Goal: Find contact information: Find contact information

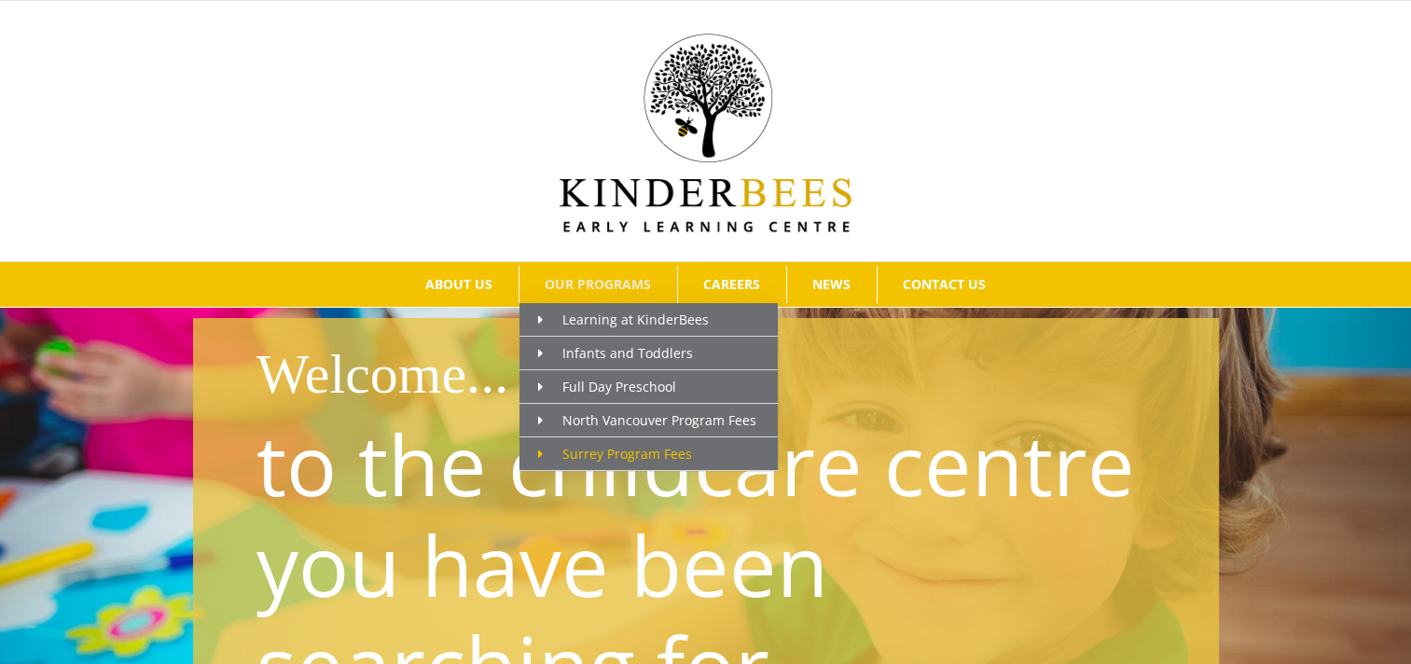
click at [668, 459] on span "Surrey Program Fees" at bounding box center [615, 454] width 154 height 18
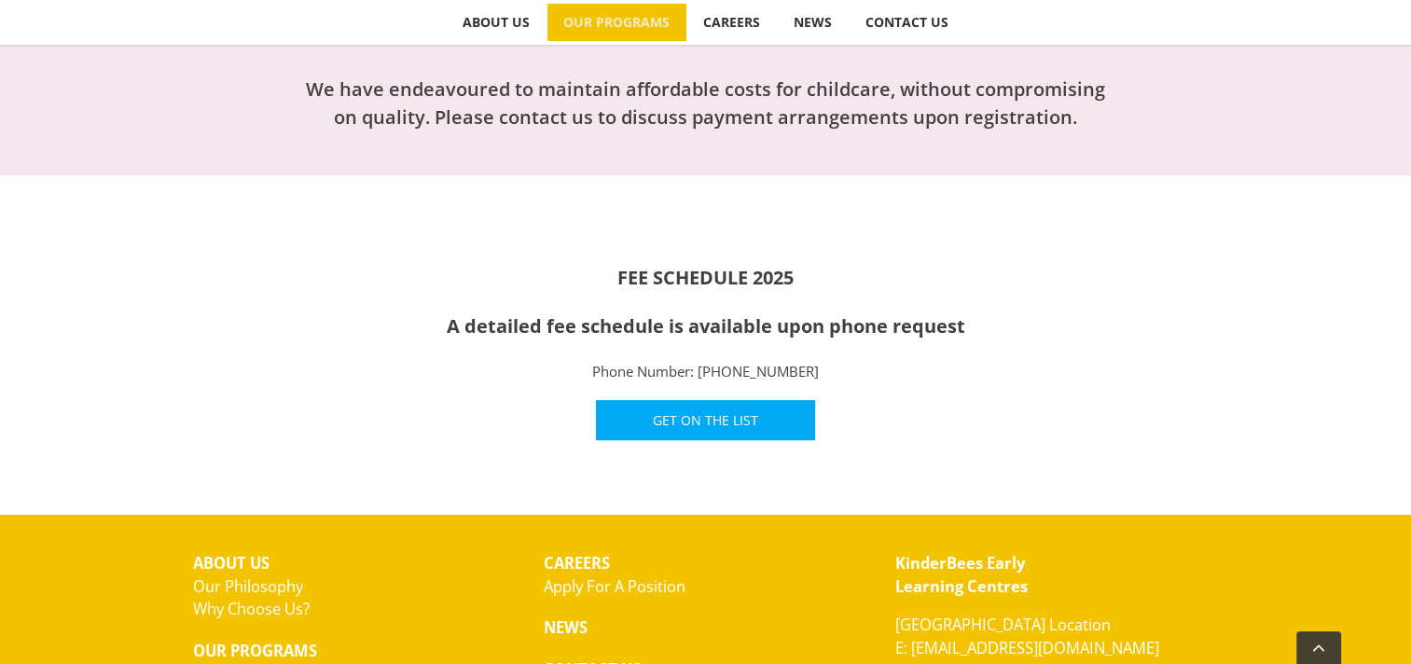
scroll to position [824, 0]
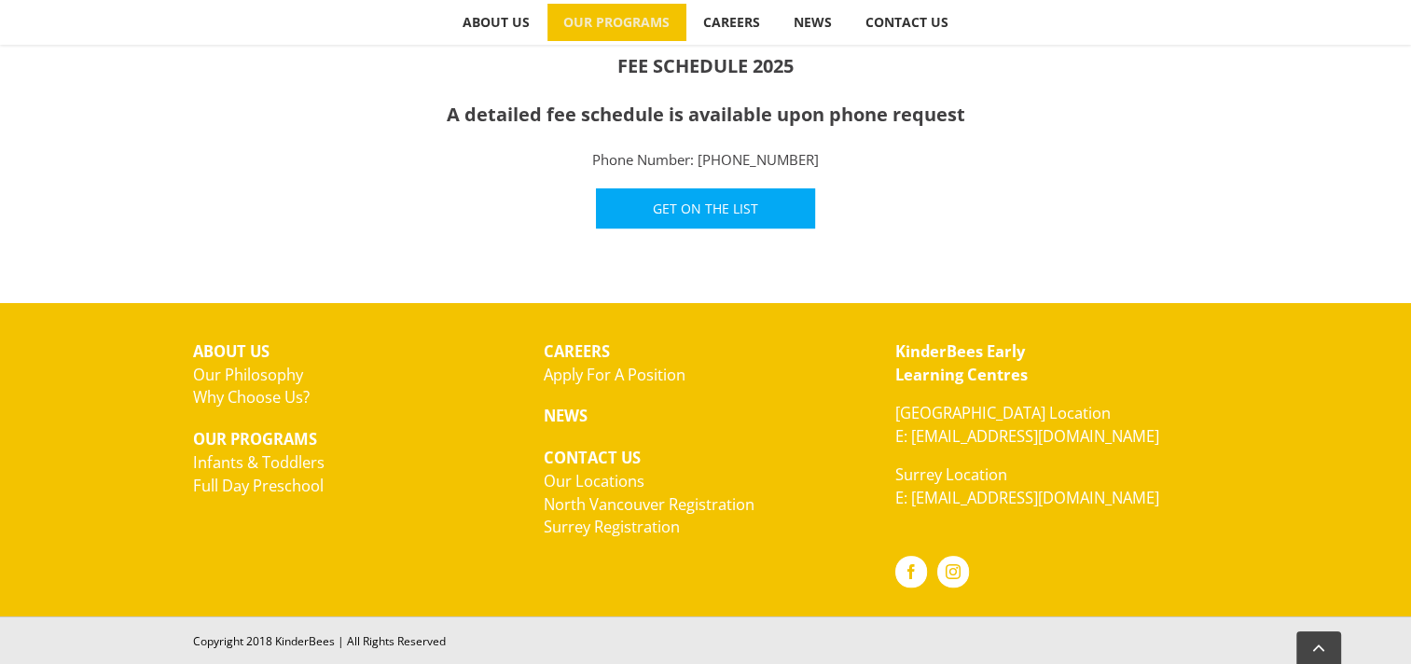
click at [678, 377] on link "Apply For A Position" at bounding box center [615, 374] width 142 height 21
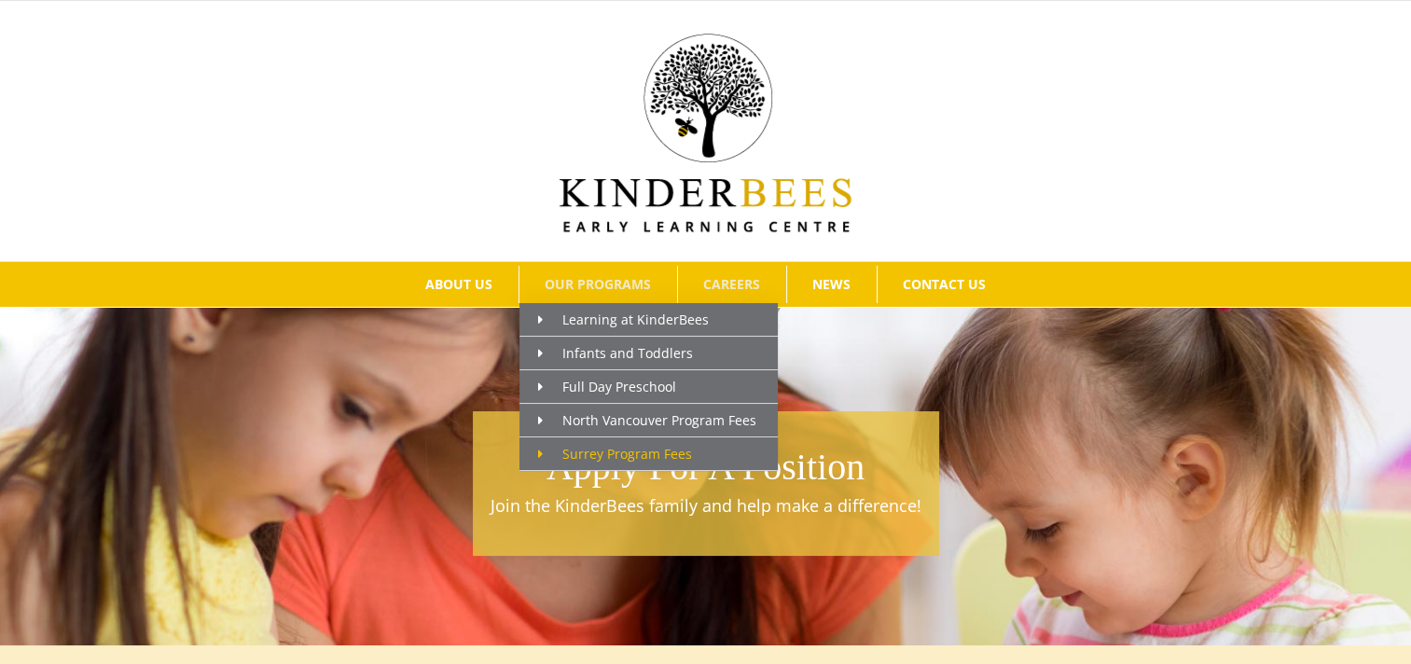
click at [623, 446] on span "Surrey Program Fees" at bounding box center [615, 454] width 154 height 18
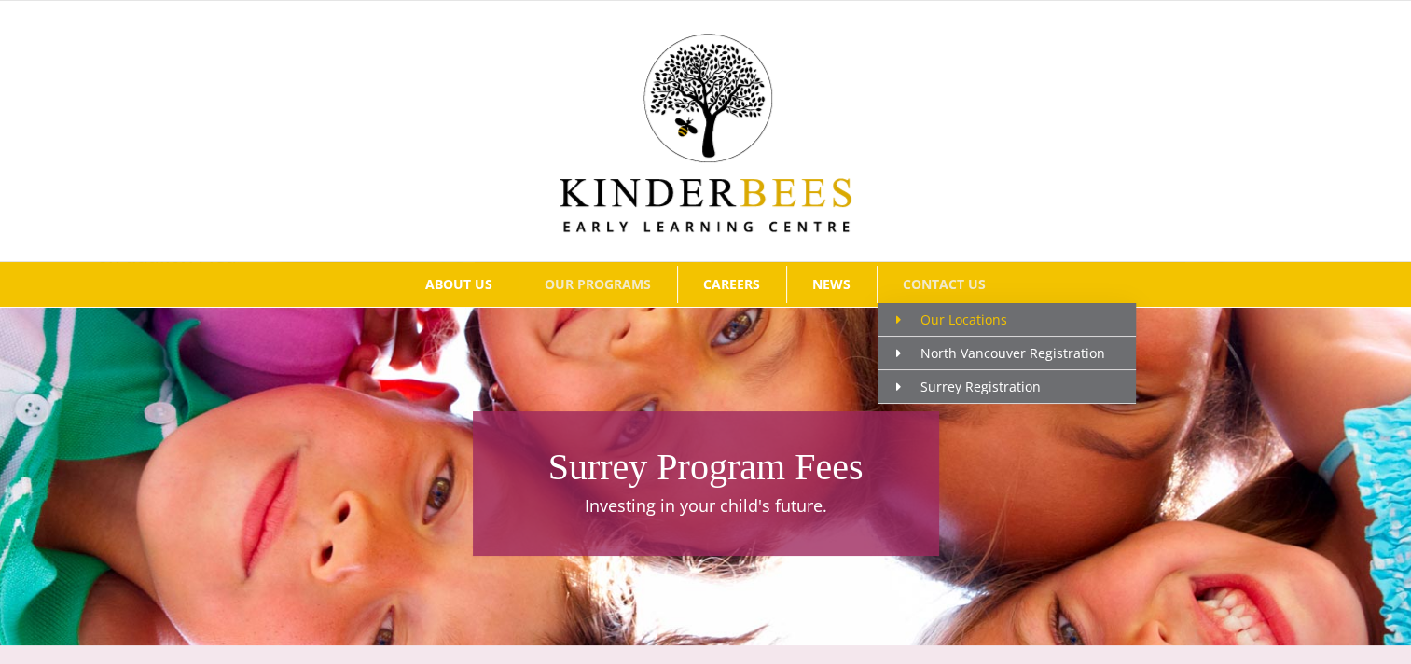
click at [972, 313] on span "Our Locations" at bounding box center [951, 320] width 111 height 18
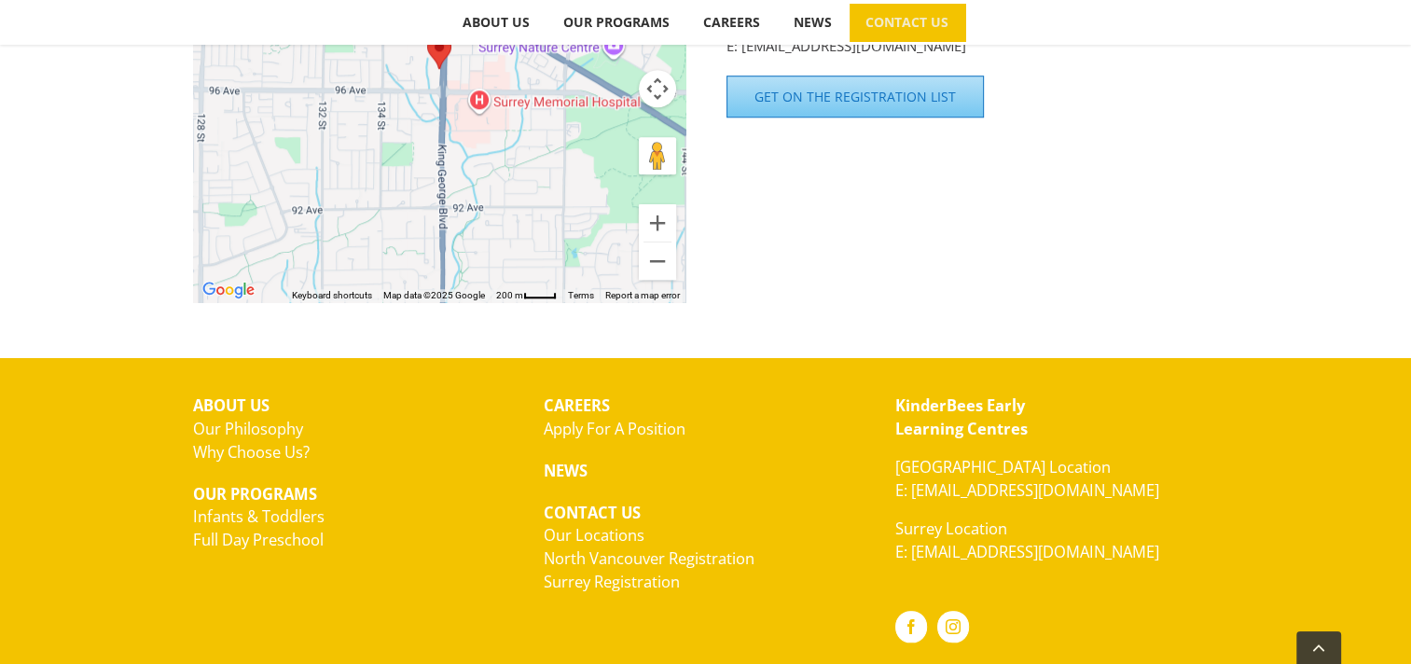
scroll to position [1644, 0]
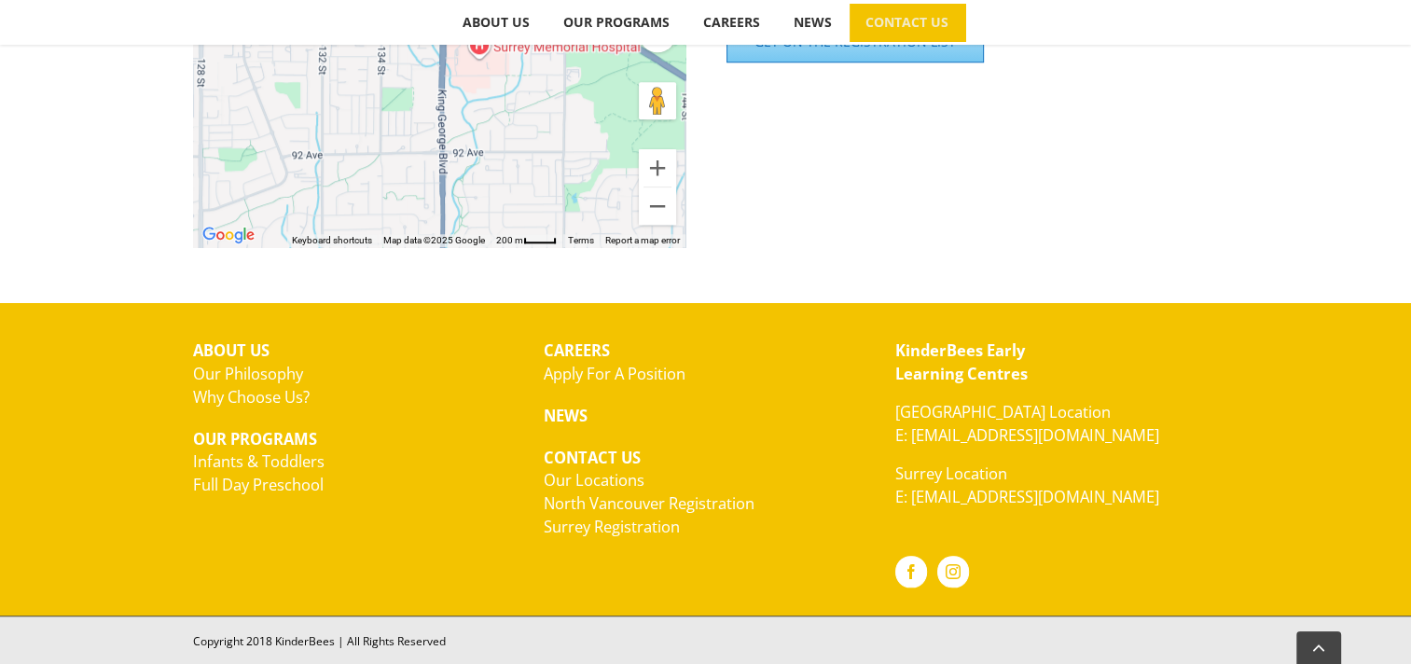
click at [634, 370] on link "Apply For A Position" at bounding box center [615, 373] width 142 height 21
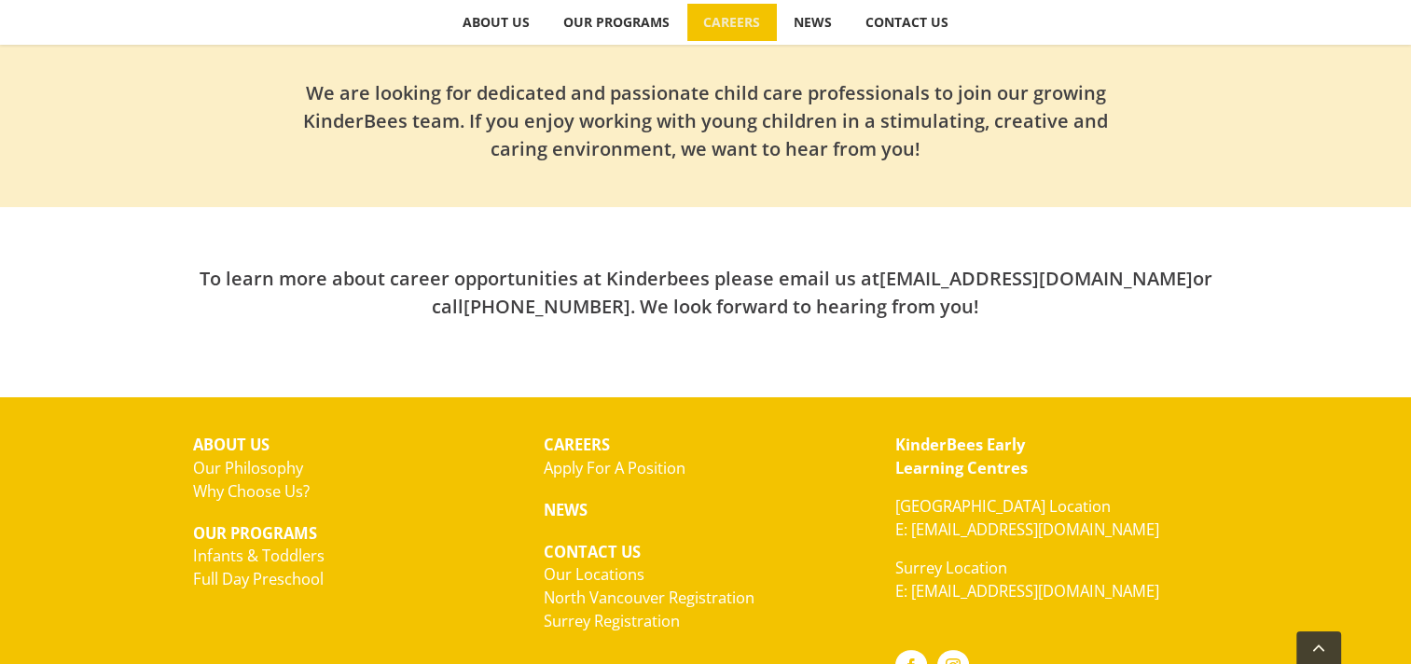
scroll to position [422, 0]
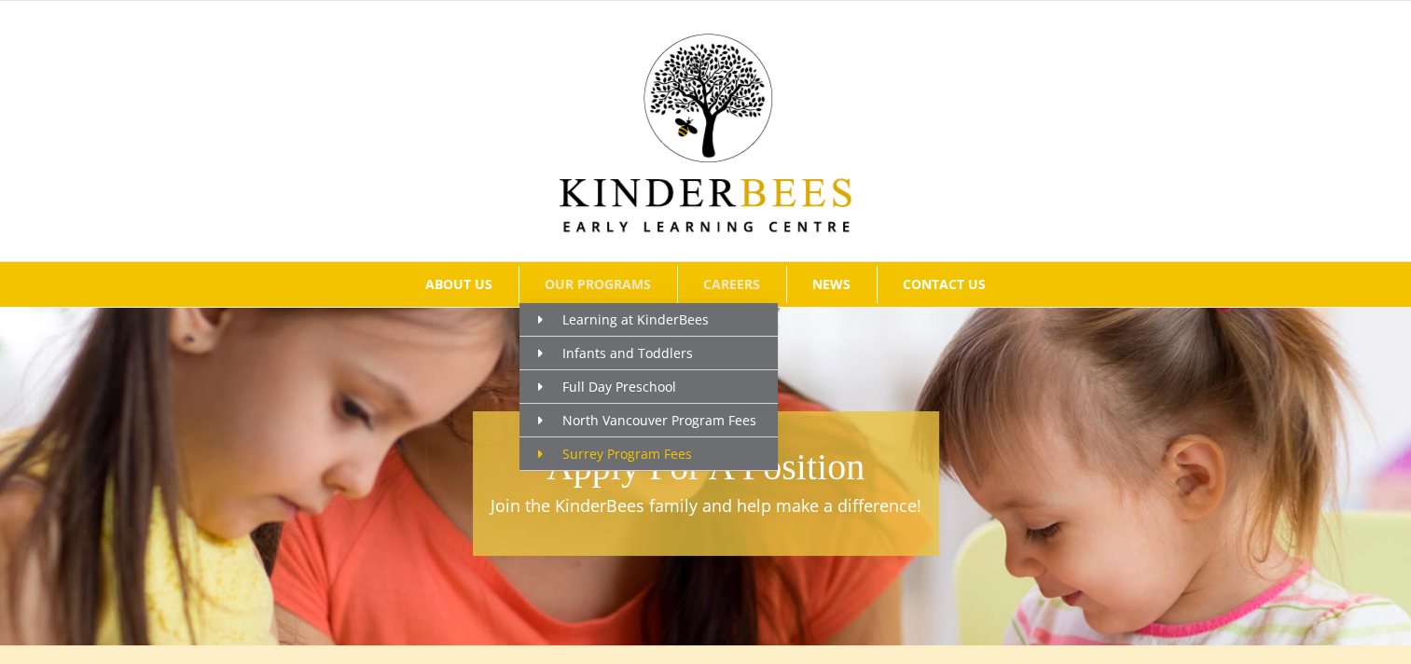
click at [612, 448] on span "Surrey Program Fees" at bounding box center [615, 454] width 154 height 18
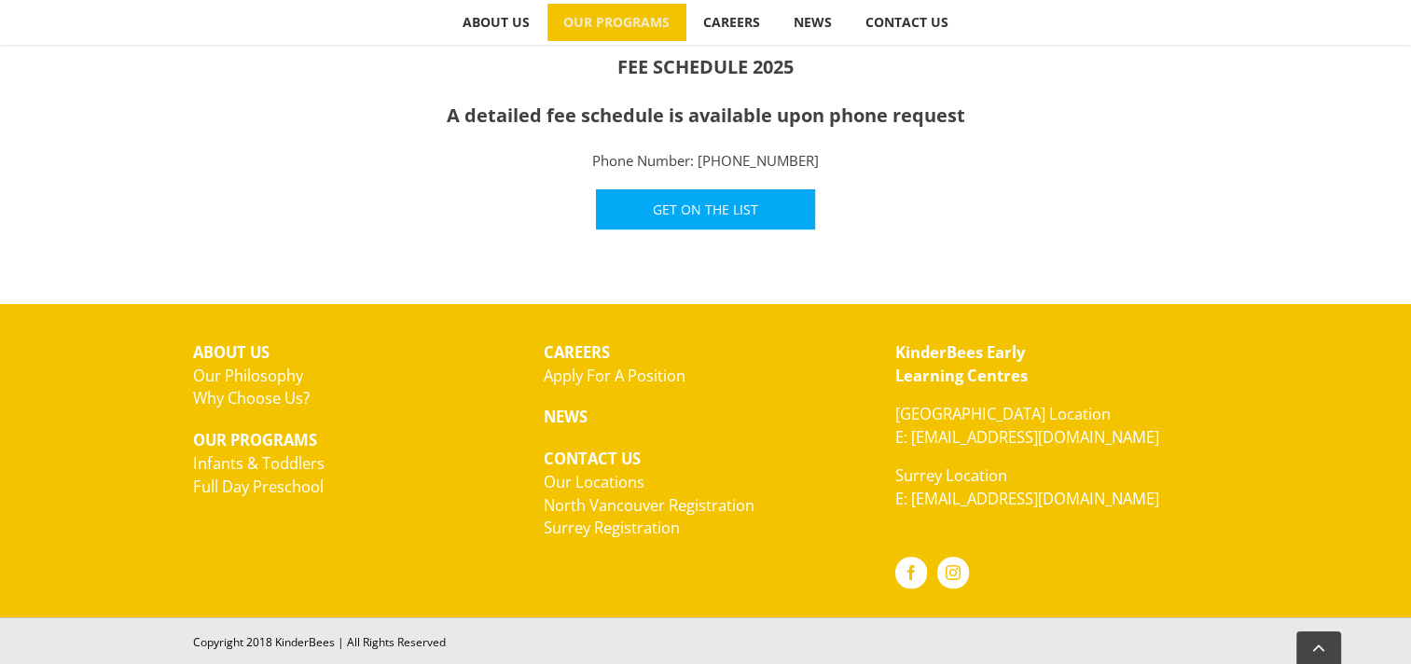
scroll to position [824, 0]
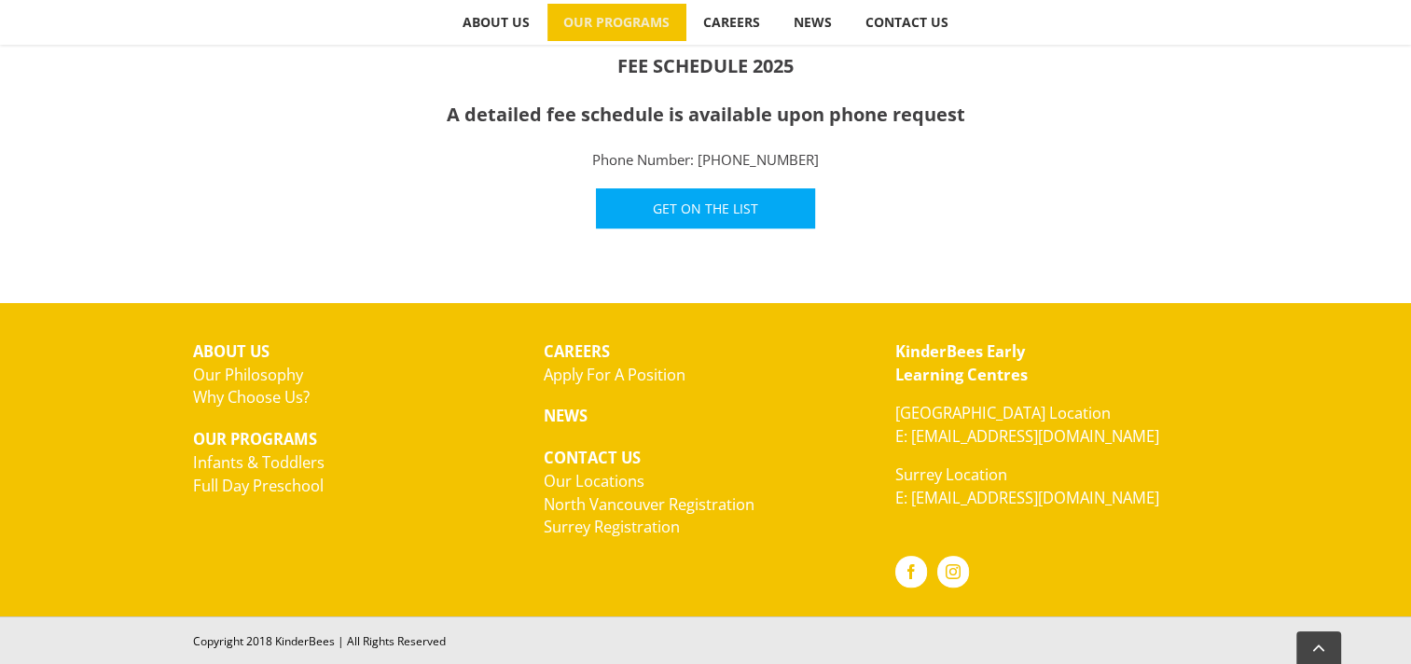
click at [970, 474] on p "Surrey Location E: kinderbees.surrey@gmail.com" at bounding box center [1057, 487] width 324 height 47
click at [633, 527] on link "Surrey Registration" at bounding box center [612, 526] width 136 height 21
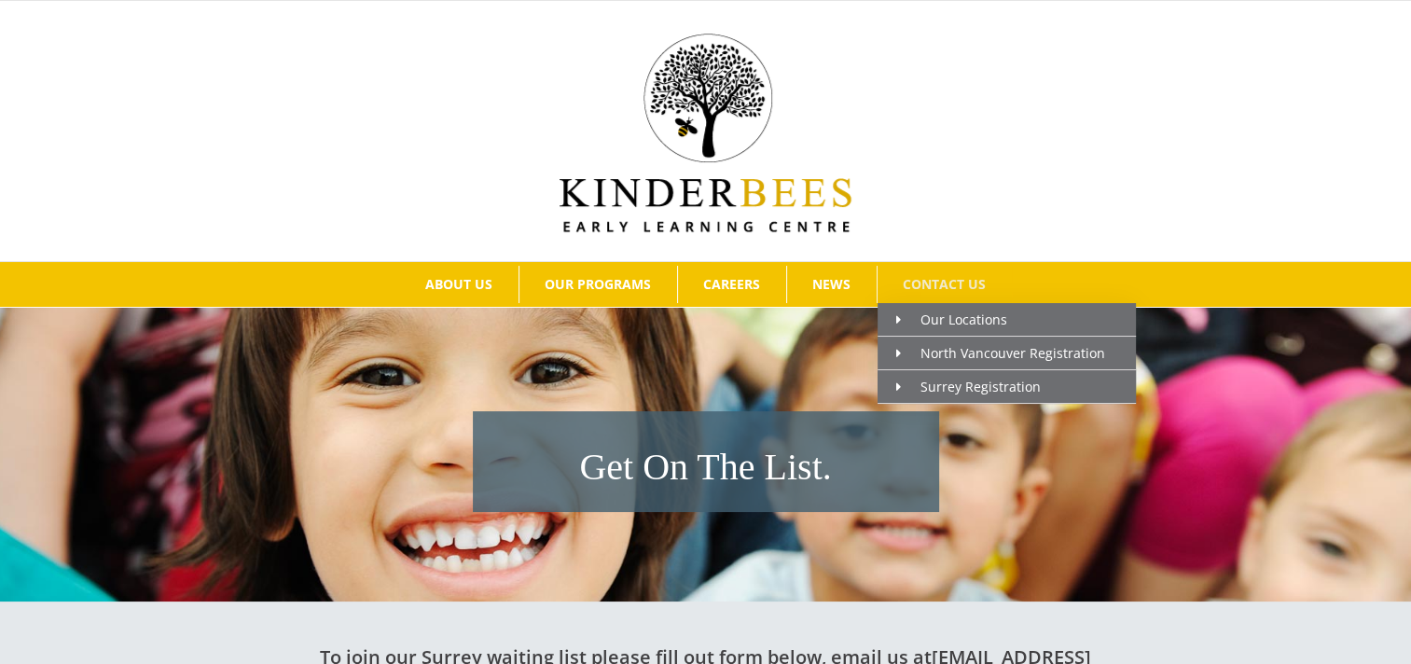
click at [919, 268] on link "CONTACT US" at bounding box center [945, 284] width 134 height 37
click at [922, 281] on span "CONTACT US" at bounding box center [944, 284] width 83 height 13
click at [967, 272] on link "CONTACT US" at bounding box center [945, 284] width 134 height 37
click at [964, 280] on span "CONTACT US" at bounding box center [944, 284] width 83 height 13
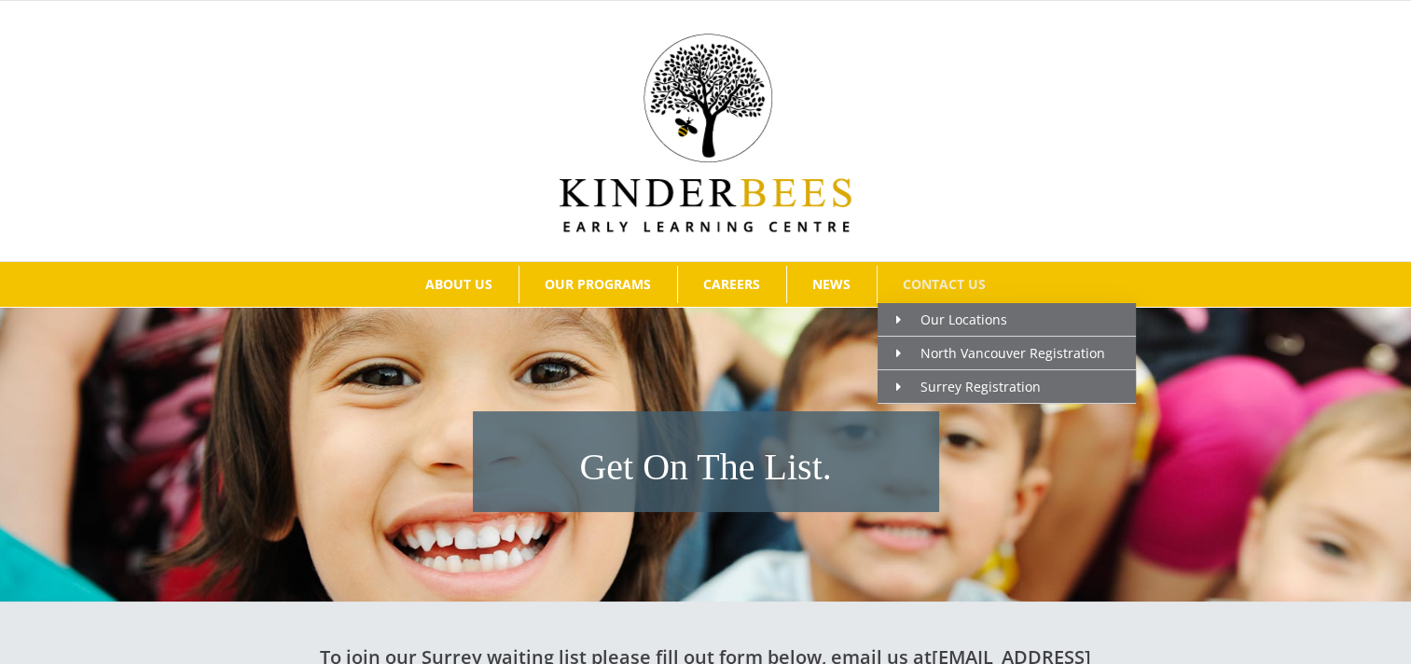
click at [964, 280] on span "CONTACT US" at bounding box center [944, 284] width 83 height 13
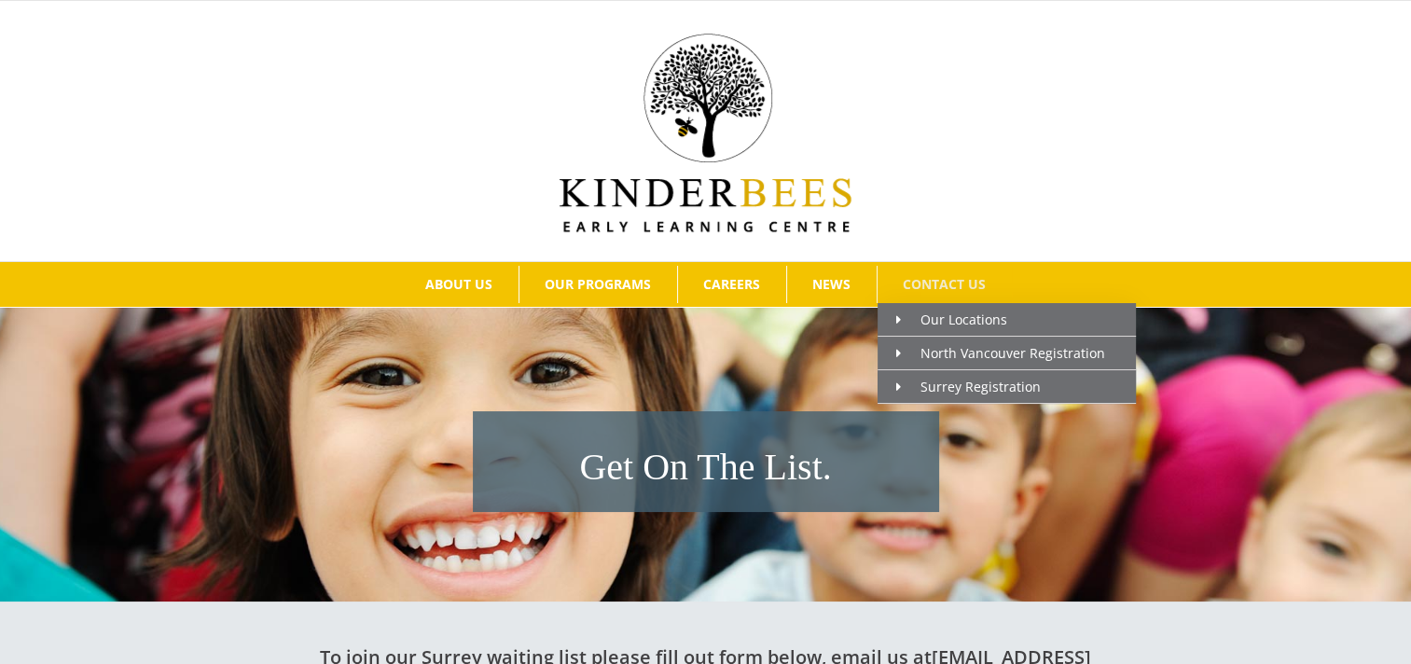
click at [964, 280] on span "CONTACT US" at bounding box center [944, 284] width 83 height 13
click at [955, 280] on span "CONTACT US" at bounding box center [944, 284] width 83 height 13
click at [979, 384] on span "Surrey Registration" at bounding box center [968, 387] width 145 height 18
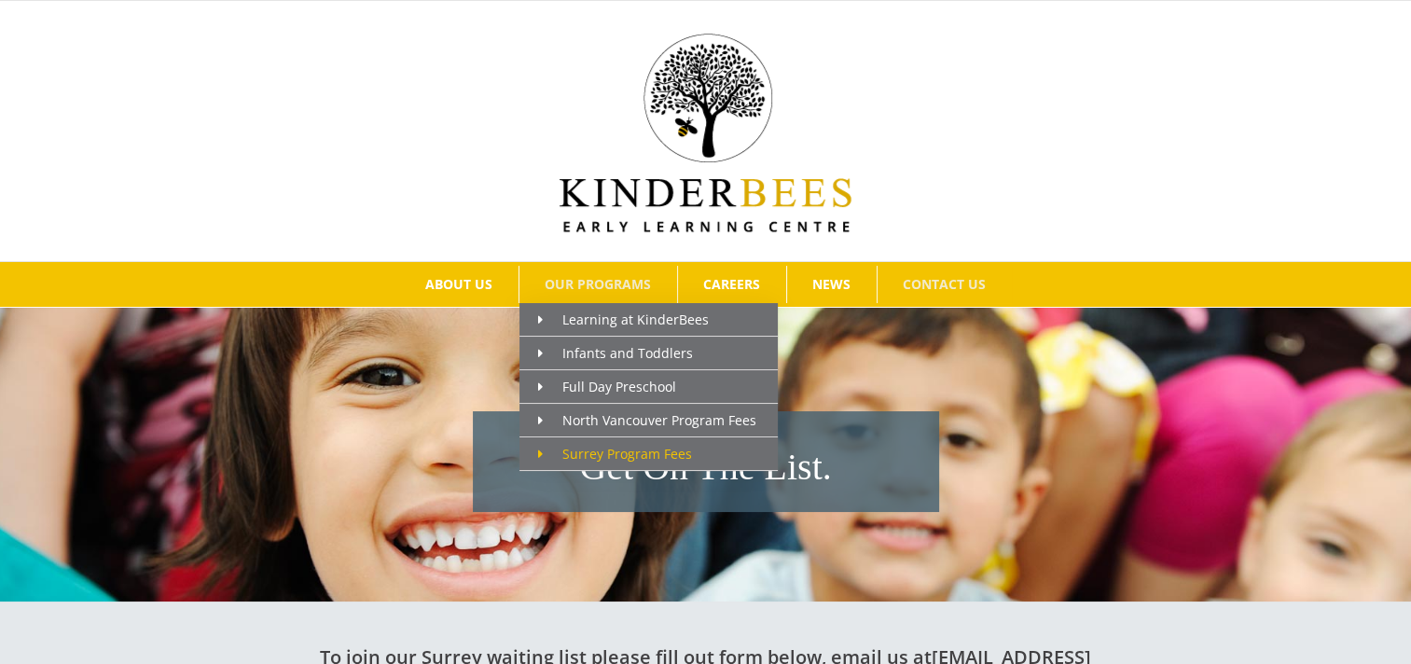
click at [580, 452] on span "Surrey Program Fees" at bounding box center [615, 454] width 154 height 18
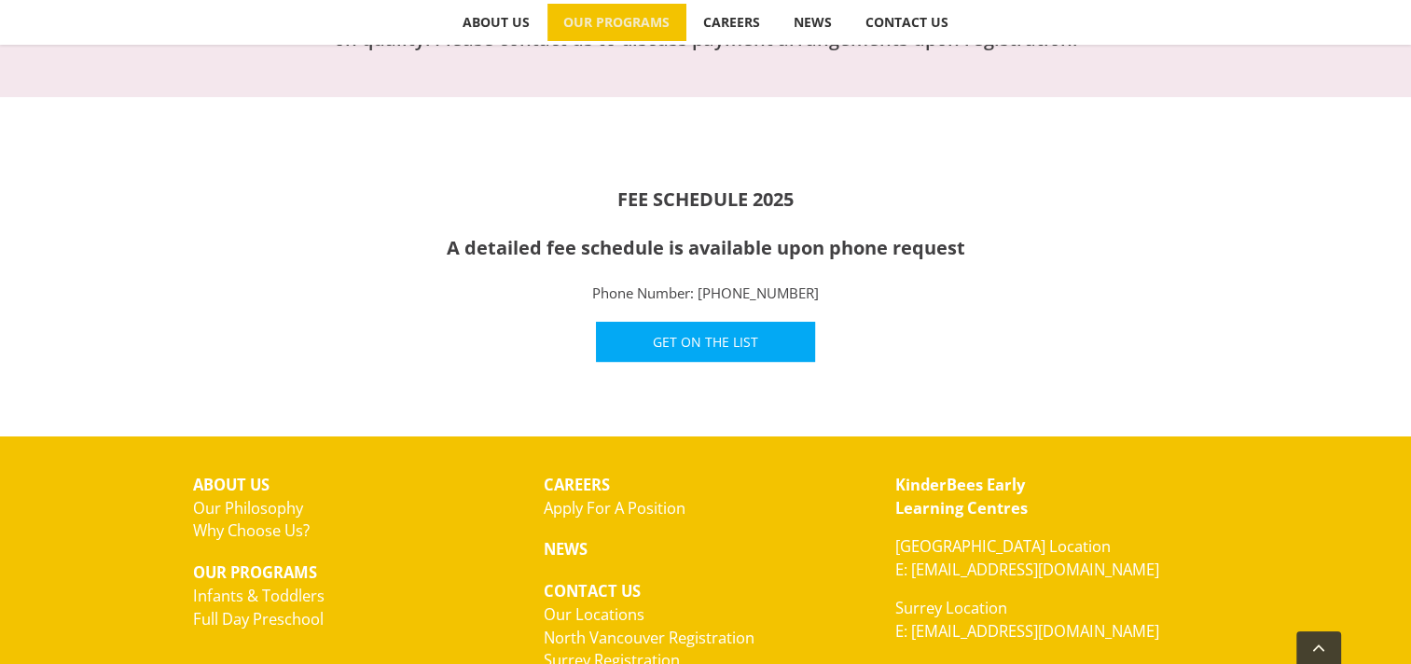
scroll to position [824, 0]
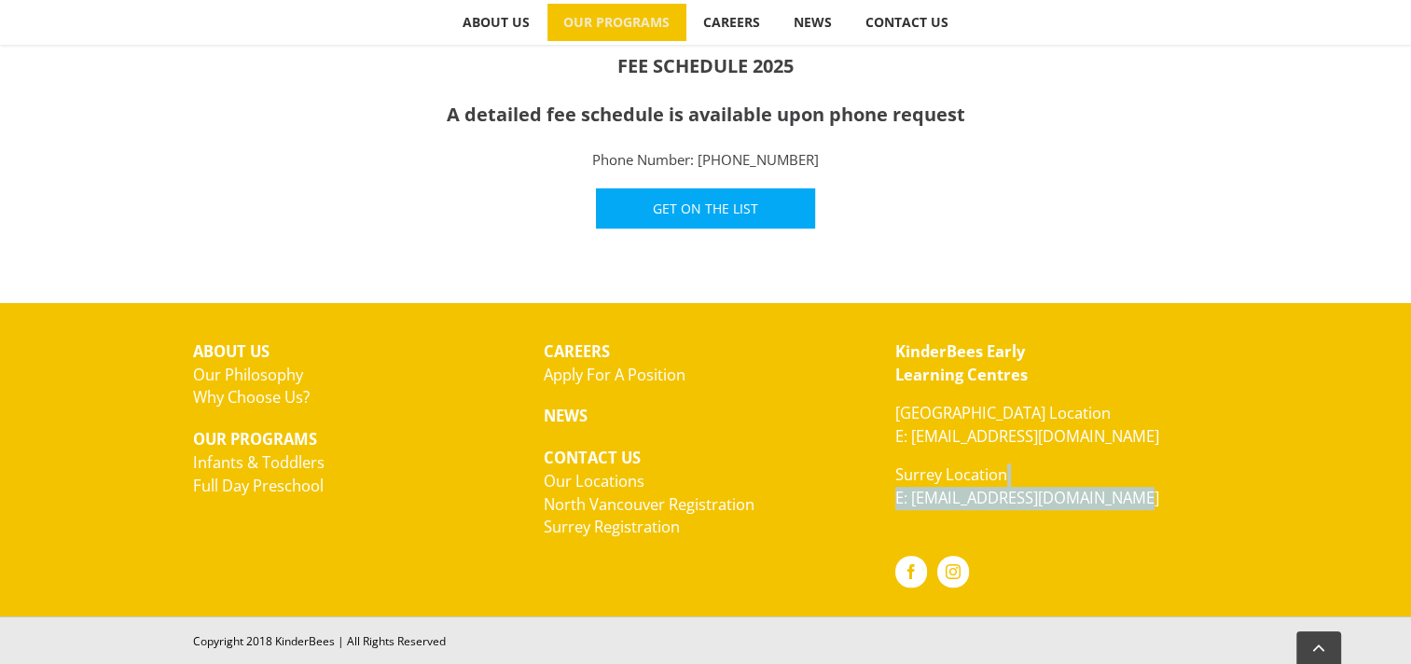
drag, startPoint x: 970, startPoint y: 440, endPoint x: 1177, endPoint y: 486, distance: 212.1
click at [1177, 486] on p "Surrey Location E: kinderbees.surrey@gmail.com" at bounding box center [1057, 487] width 324 height 47
drag, startPoint x: 1177, startPoint y: 486, endPoint x: 1149, endPoint y: 514, distance: 39.6
click at [1149, 514] on div "KinderBees Early Learning Centres North Vancouver Location E: hello@kinderbees.…" at bounding box center [1057, 461] width 352 height 272
drag, startPoint x: 1138, startPoint y: 501, endPoint x: 914, endPoint y: 500, distance: 223.9
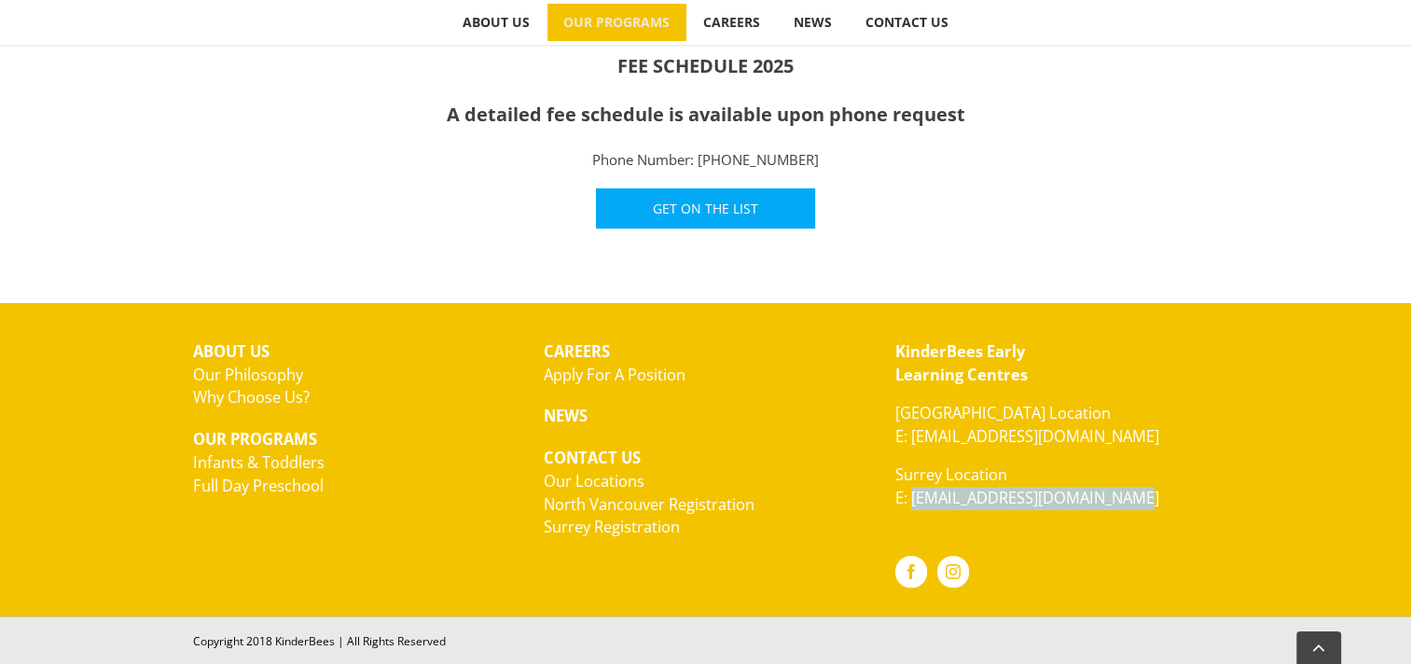
click at [914, 500] on p "Surrey Location E: kinderbees.surrey@gmail.com" at bounding box center [1057, 487] width 324 height 47
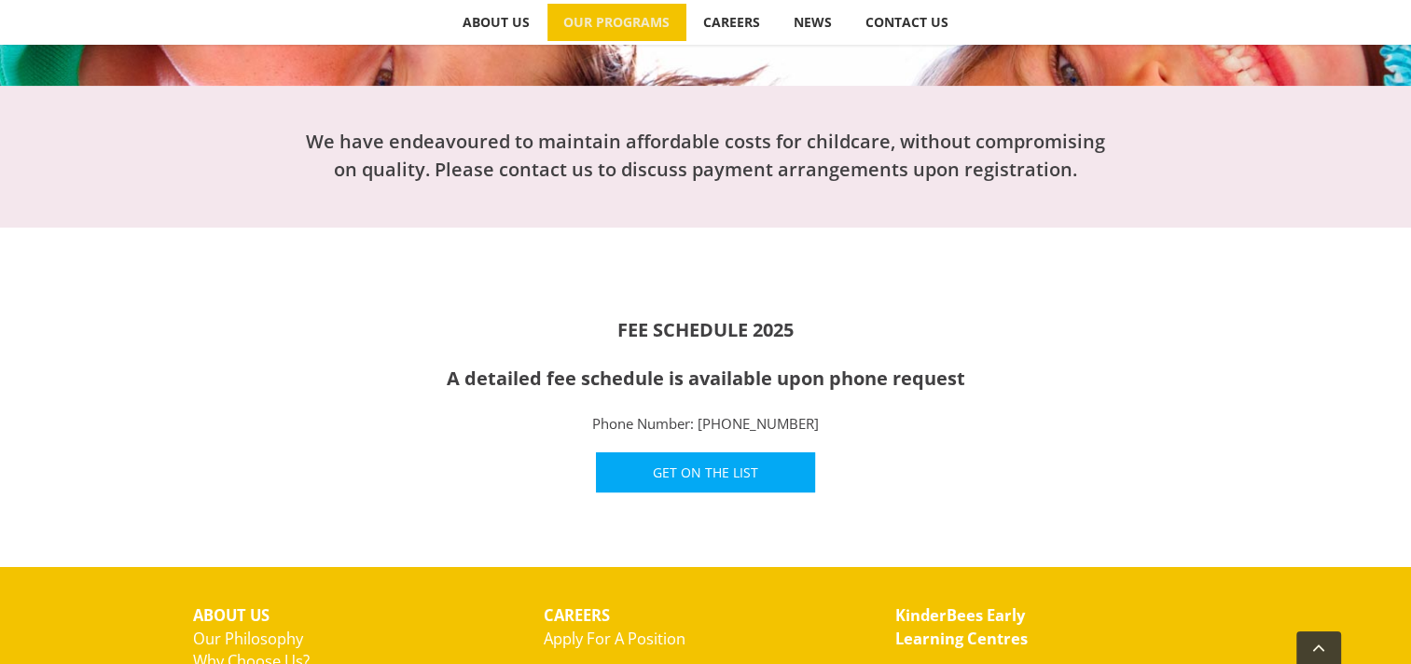
scroll to position [93, 0]
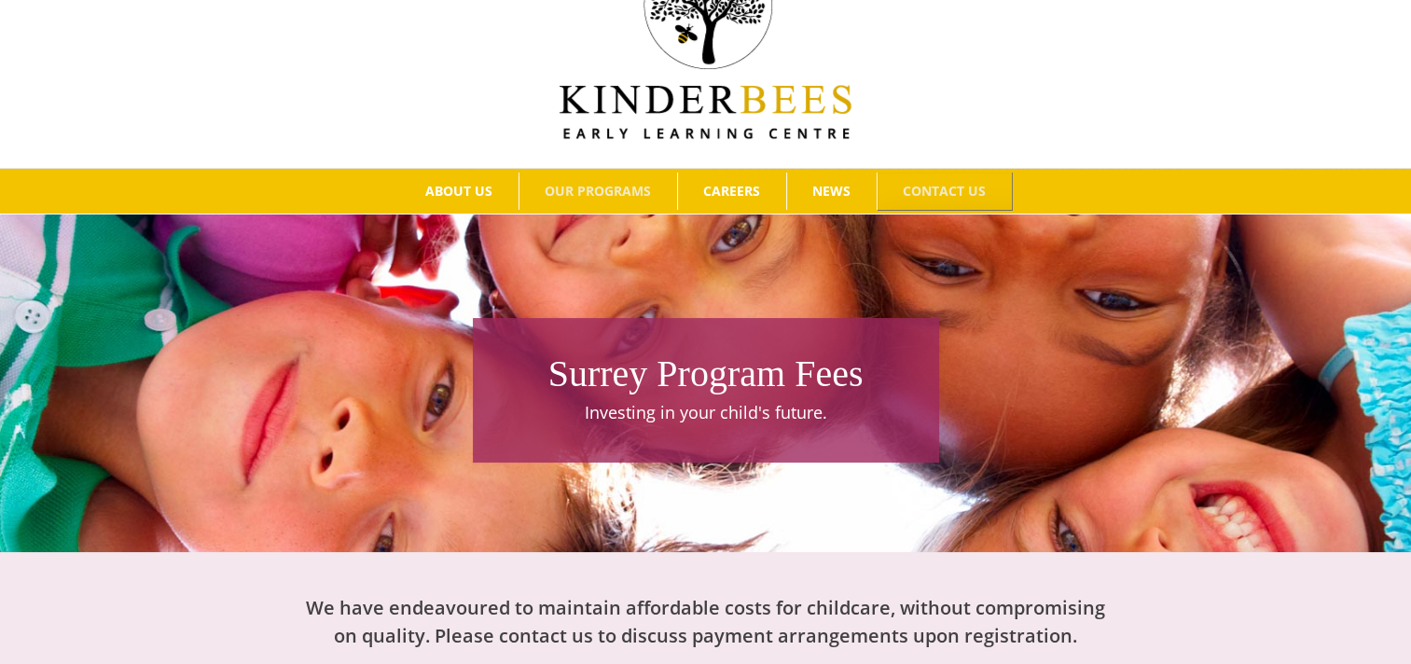
copy link "kinderbees.surrey@gmail.com"
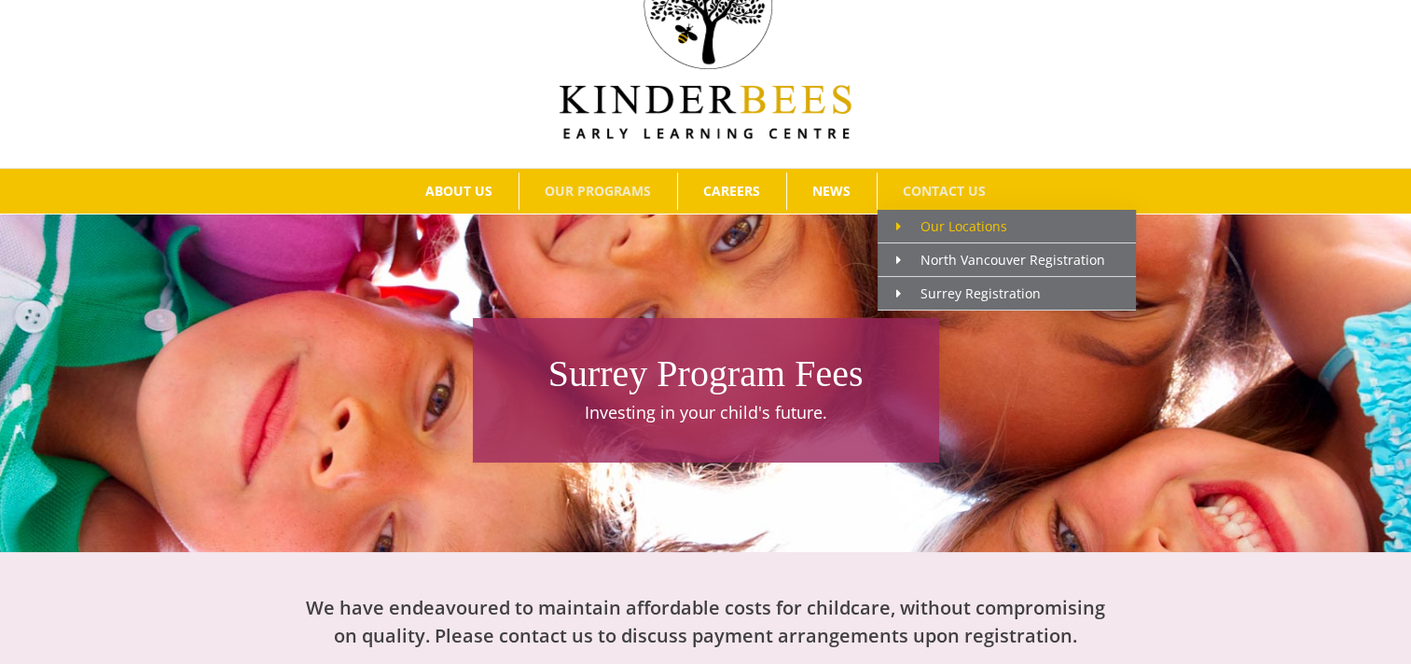
click at [964, 228] on span "Our Locations" at bounding box center [951, 226] width 111 height 18
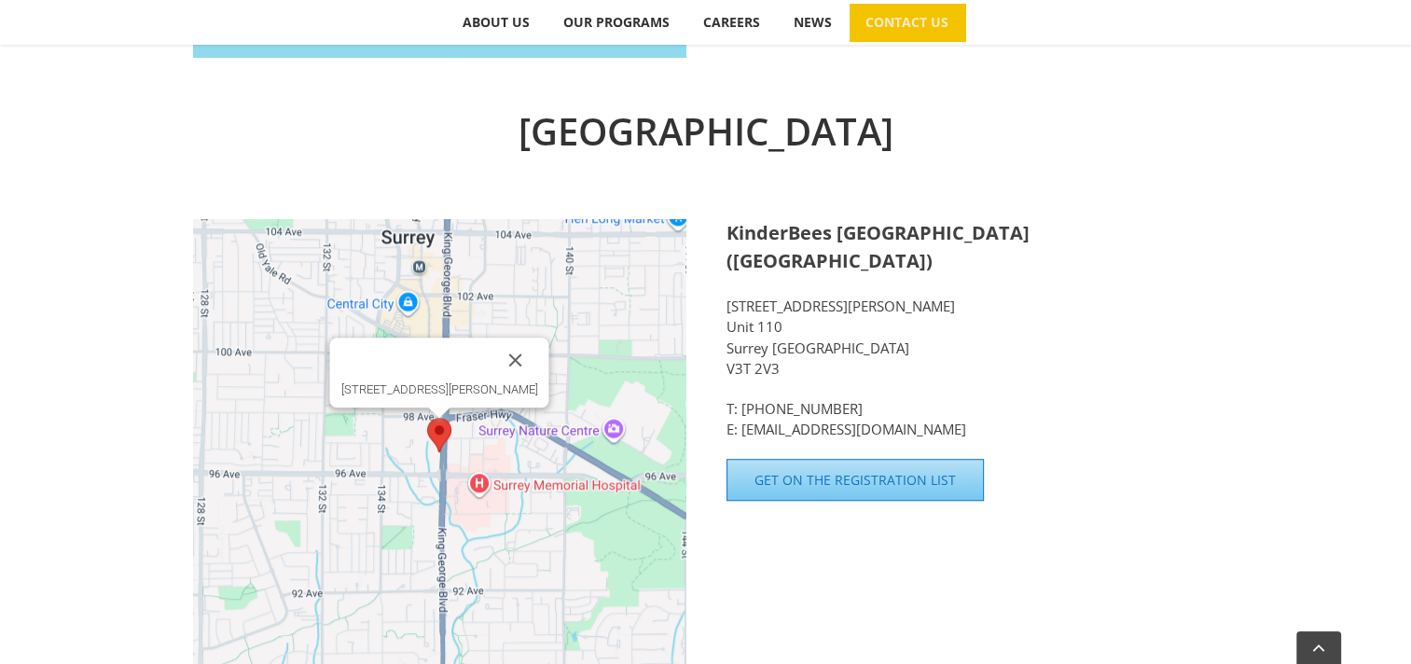
scroll to position [1213, 0]
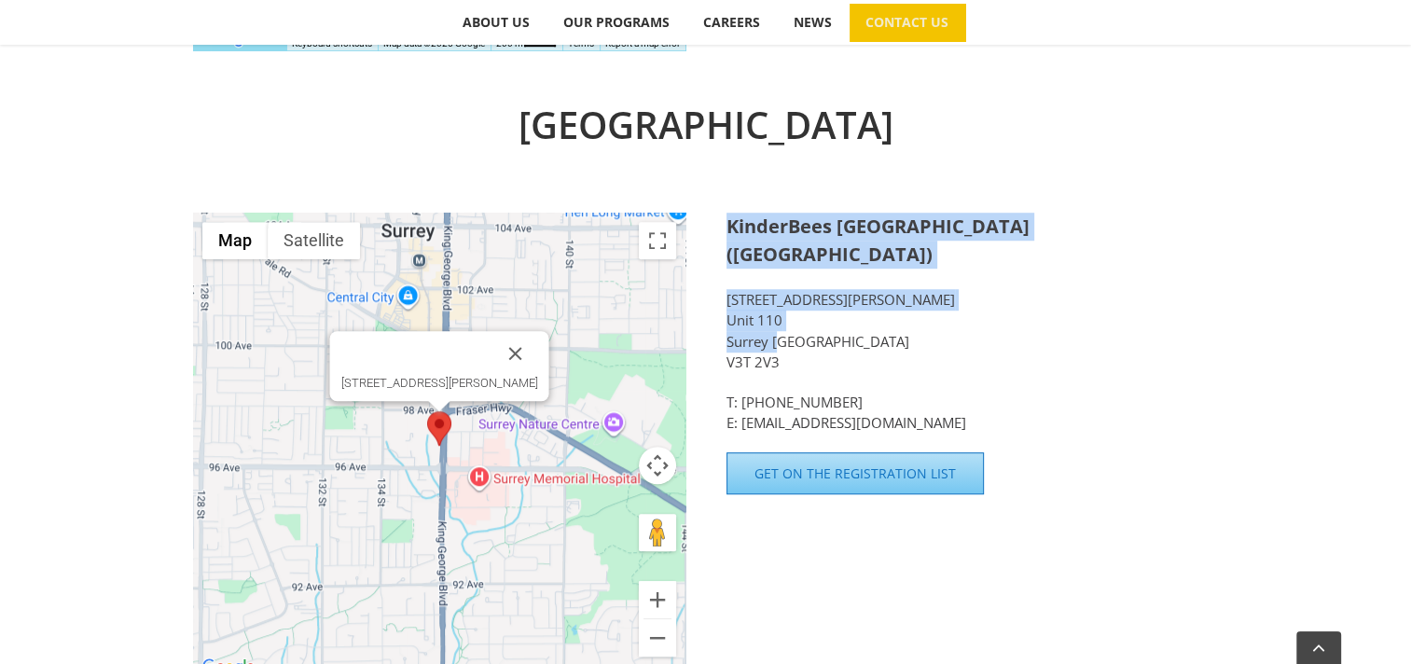
drag, startPoint x: 728, startPoint y: 226, endPoint x: 773, endPoint y: 310, distance: 95.6
click at [773, 310] on div "KinderBees [GEOGRAPHIC_DATA] ([GEOGRAPHIC_DATA]) [STREET_ADDRESS][PERSON_NAME] …" at bounding box center [973, 323] width 493 height 221
copy div "KinderBees [GEOGRAPHIC_DATA] ([GEOGRAPHIC_DATA]) [STREET_ADDRESS][PERSON_NAME]"
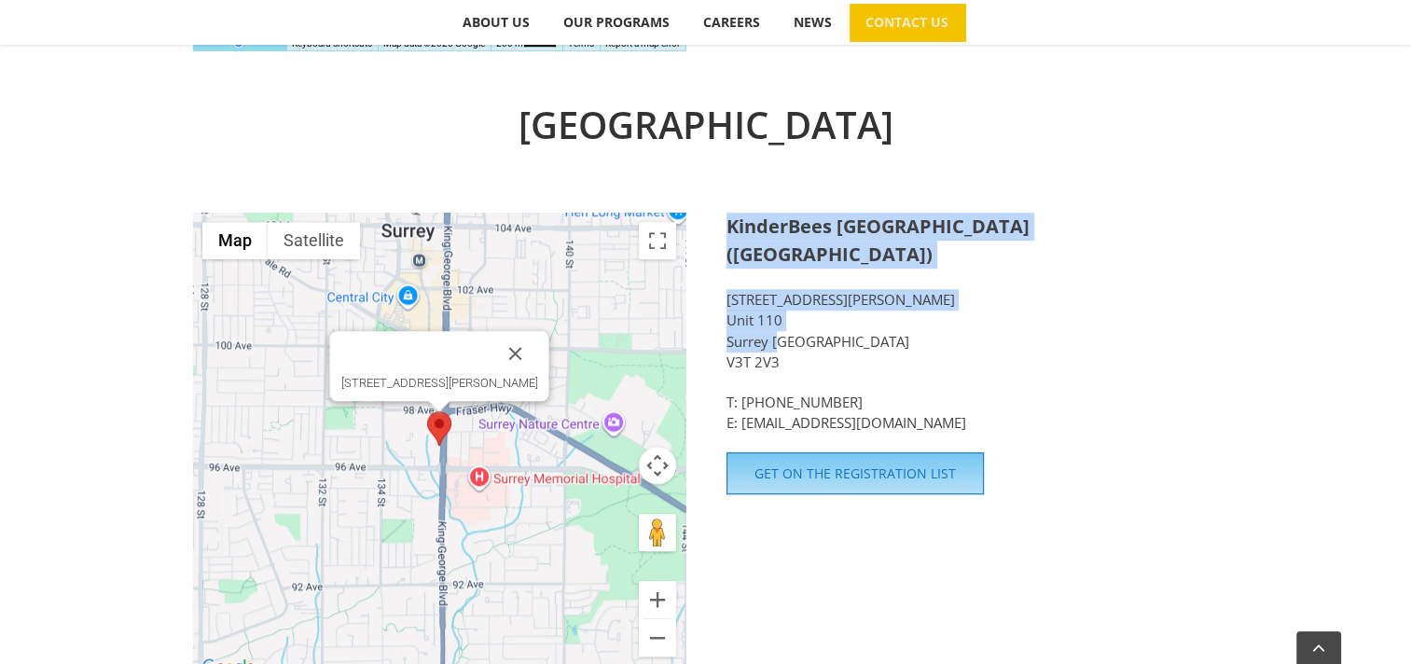
click at [853, 459] on link "Get on the Registration List" at bounding box center [855, 473] width 257 height 42
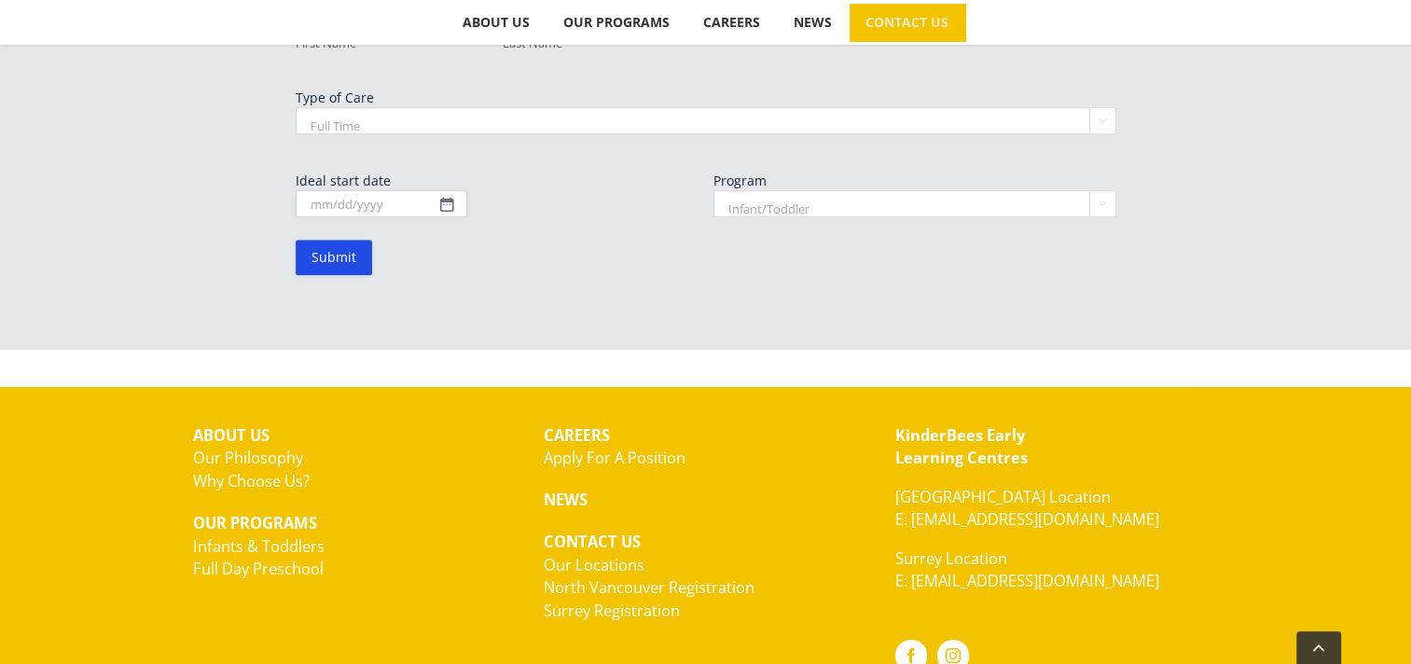
scroll to position [1306, 0]
